Goal: Information Seeking & Learning: Learn about a topic

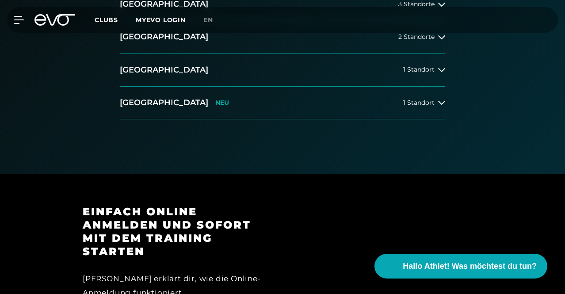
scroll to position [276, 0]
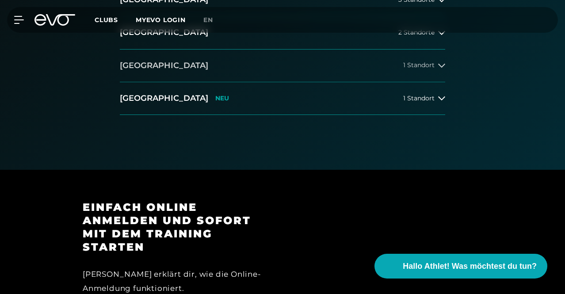
click at [417, 69] on span "1 Standort" at bounding box center [418, 65] width 31 height 7
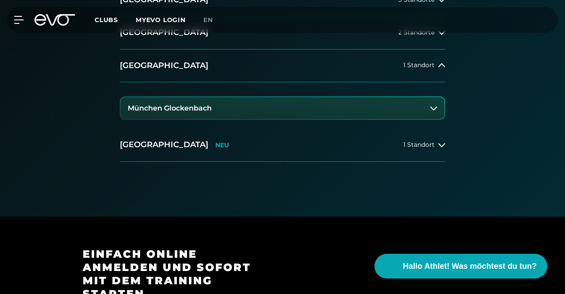
click at [287, 119] on button "München Glockenbach" at bounding box center [283, 108] width 324 height 22
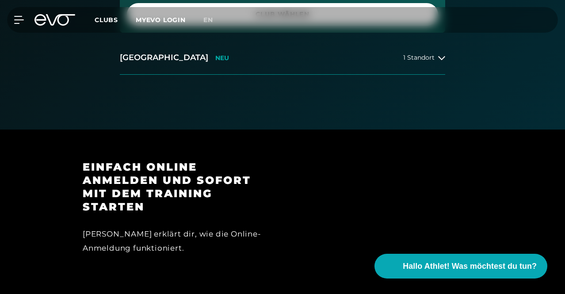
scroll to position [411, 0]
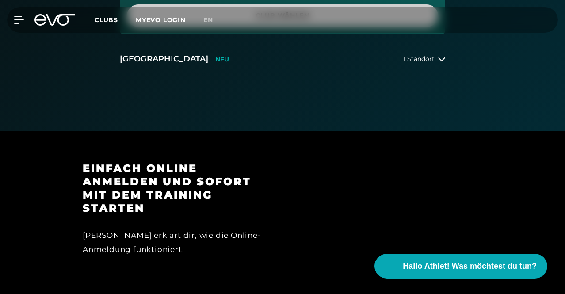
click at [280, 20] on span "Club wählen" at bounding box center [283, 15] width 290 height 9
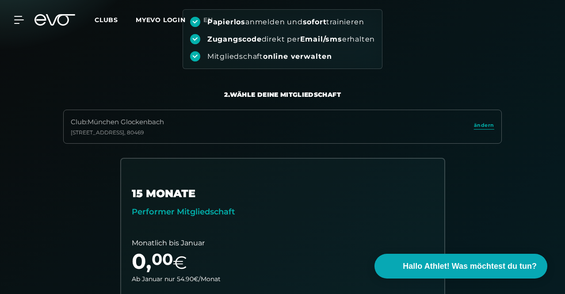
scroll to position [0, 0]
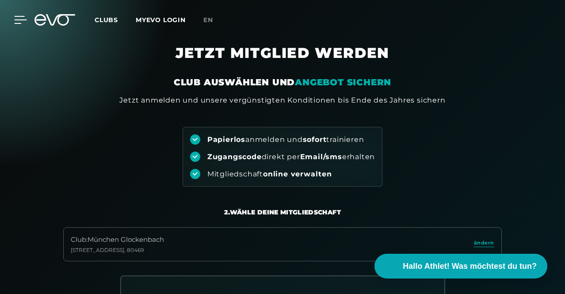
click at [12, 19] on div at bounding box center [13, 20] width 27 height 8
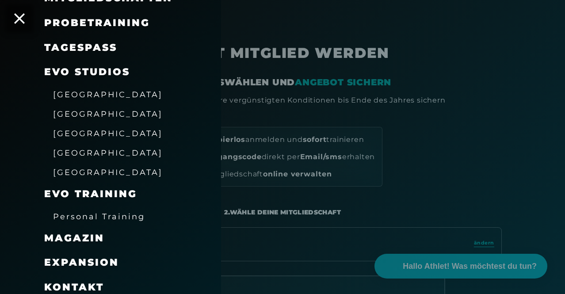
scroll to position [114, 0]
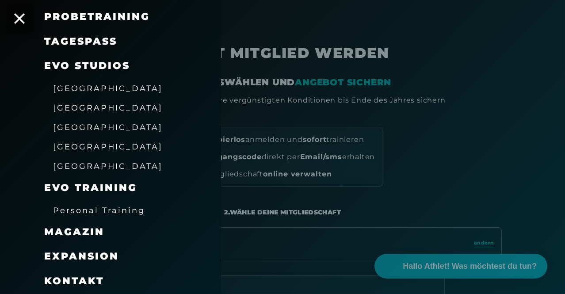
click at [85, 145] on span "[GEOGRAPHIC_DATA]" at bounding box center [108, 146] width 110 height 9
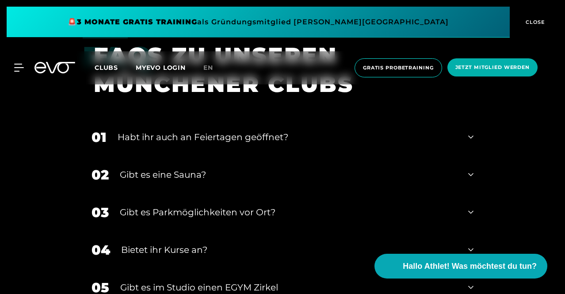
scroll to position [2016, 0]
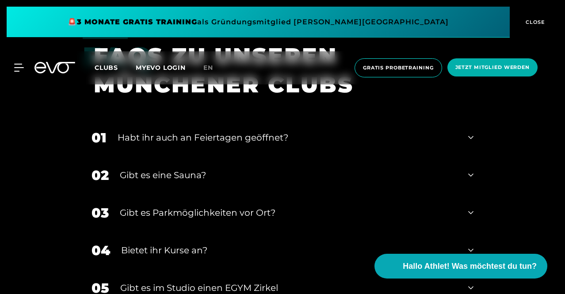
click at [280, 131] on div "Habt ihr auch an Feiertagen geöffnet?" at bounding box center [288, 137] width 340 height 13
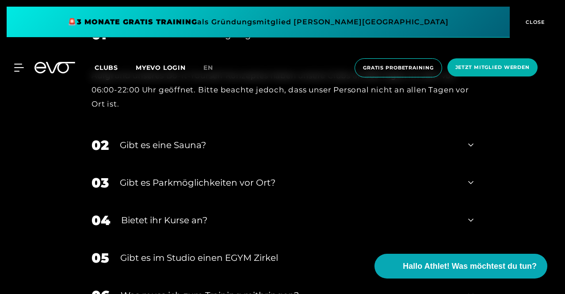
scroll to position [2121, 0]
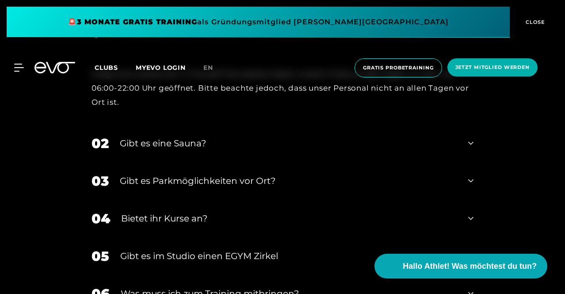
click at [199, 137] on div "Gibt es eine Sauna?" at bounding box center [288, 143] width 337 height 13
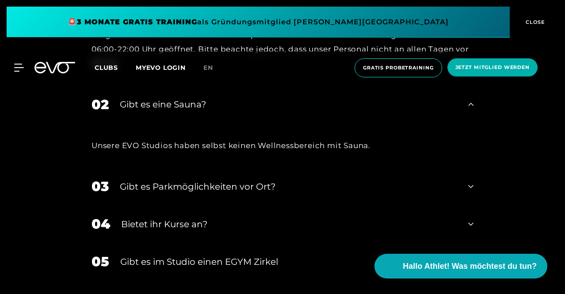
scroll to position [2160, 0]
click at [249, 180] on div "Gibt es Parkmöglichkeiten vor Ort?" at bounding box center [288, 186] width 337 height 13
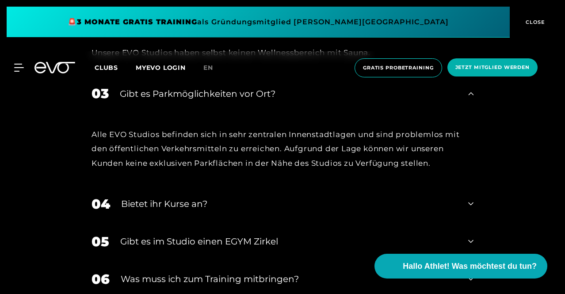
scroll to position [2253, 0]
click at [220, 197] on div "Bietet ihr Kurse an?" at bounding box center [289, 203] width 336 height 13
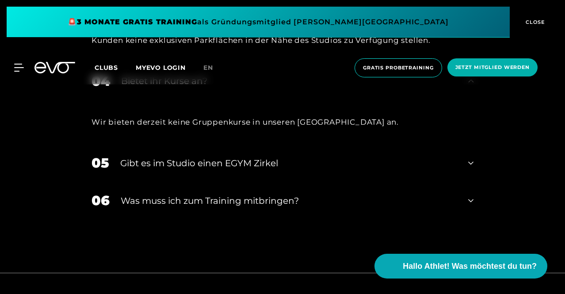
scroll to position [2376, 0]
click at [278, 156] on div "Gibt es im Studio einen EGYM Zirkel" at bounding box center [288, 162] width 337 height 13
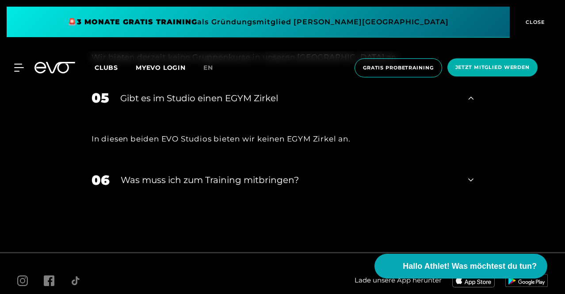
scroll to position [2441, 0]
click at [253, 172] on div "Was muss ich zum Training mitbringen?" at bounding box center [289, 178] width 337 height 13
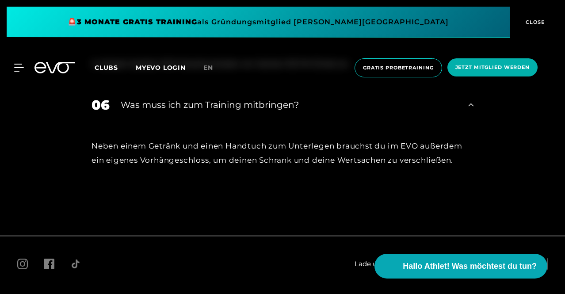
scroll to position [2516, 0]
